Goal: Book appointment/travel/reservation

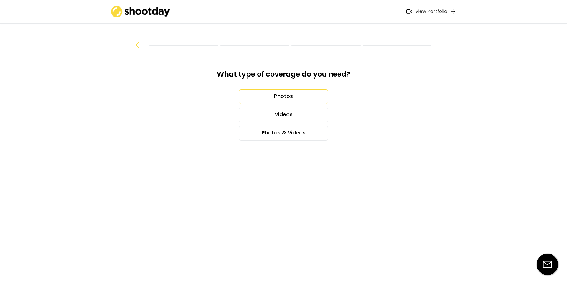
click at [287, 90] on div "Photos" at bounding box center [283, 96] width 89 height 15
